Goal: Check status: Check status

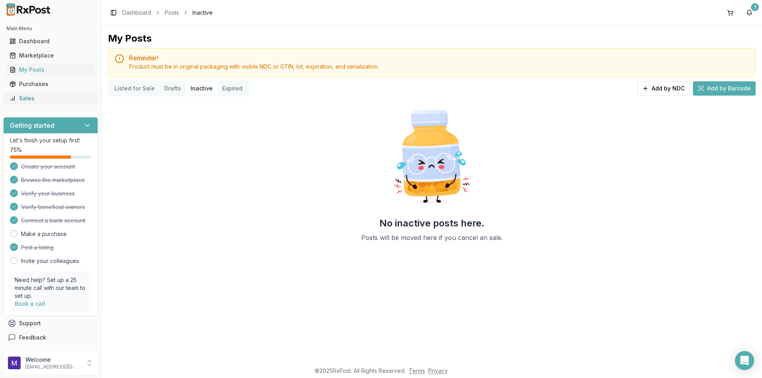
click at [48, 100] on div "Sales" at bounding box center [51, 98] width 82 height 8
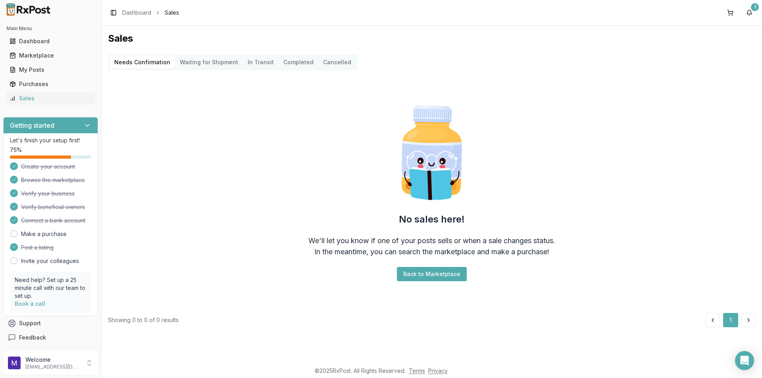
click at [330, 63] on button "Cancelled" at bounding box center [337, 62] width 38 height 13
click at [304, 63] on button "Completed" at bounding box center [298, 62] width 40 height 13
click at [293, 62] on button "Completed" at bounding box center [298, 62] width 40 height 13
click at [255, 61] on Transit "In Transit" at bounding box center [261, 62] width 36 height 13
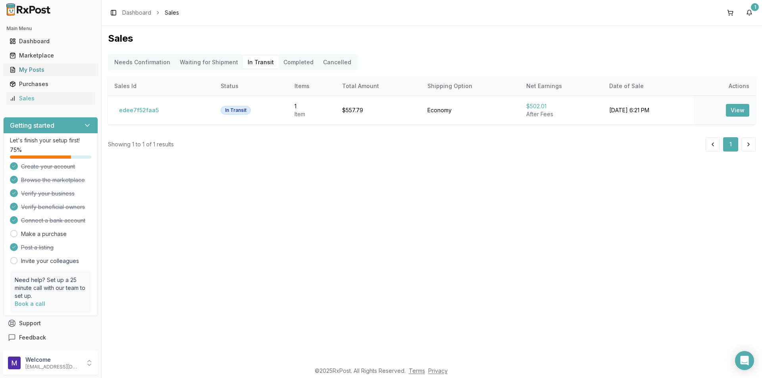
click at [52, 67] on div "My Posts" at bounding box center [51, 70] width 82 height 8
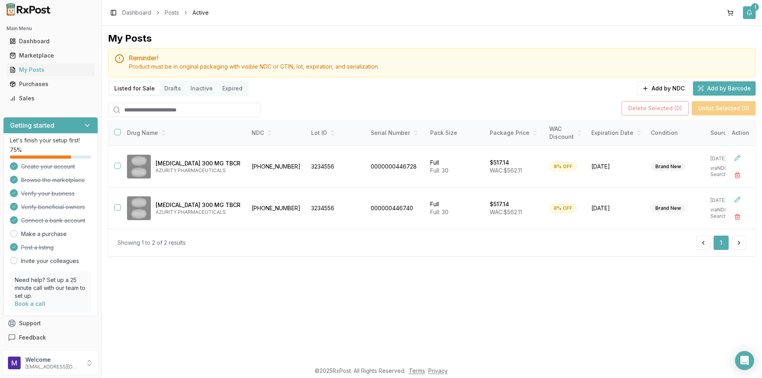
click at [751, 7] on div "1" at bounding box center [755, 7] width 8 height 8
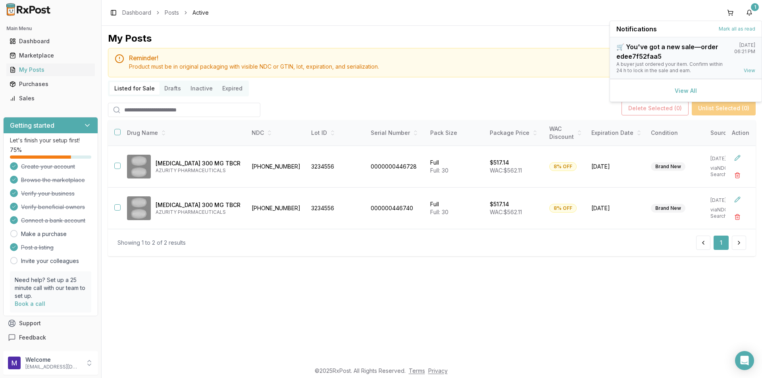
click at [659, 63] on div "A buyer just ordered your item. Confirm within 24 h to lock in the sale and ear…" at bounding box center [671, 67] width 111 height 13
click at [748, 70] on link "View" at bounding box center [749, 70] width 12 height 6
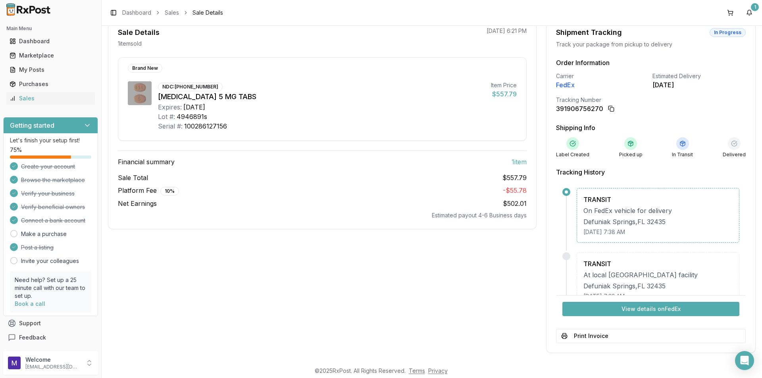
scroll to position [82, 0]
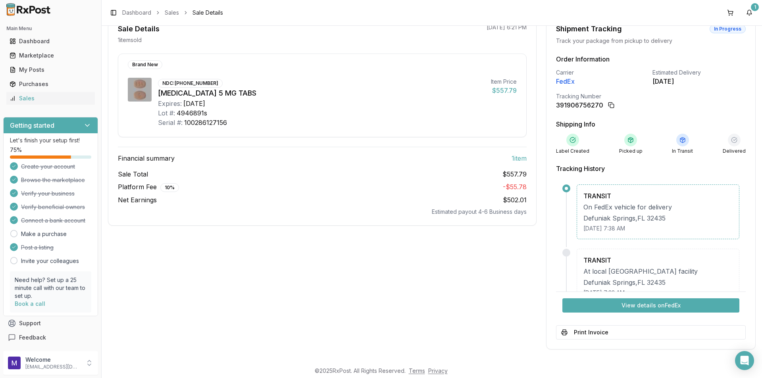
click at [649, 309] on button "View details on FedEx" at bounding box center [650, 305] width 177 height 14
